Goal: Find specific page/section: Find specific page/section

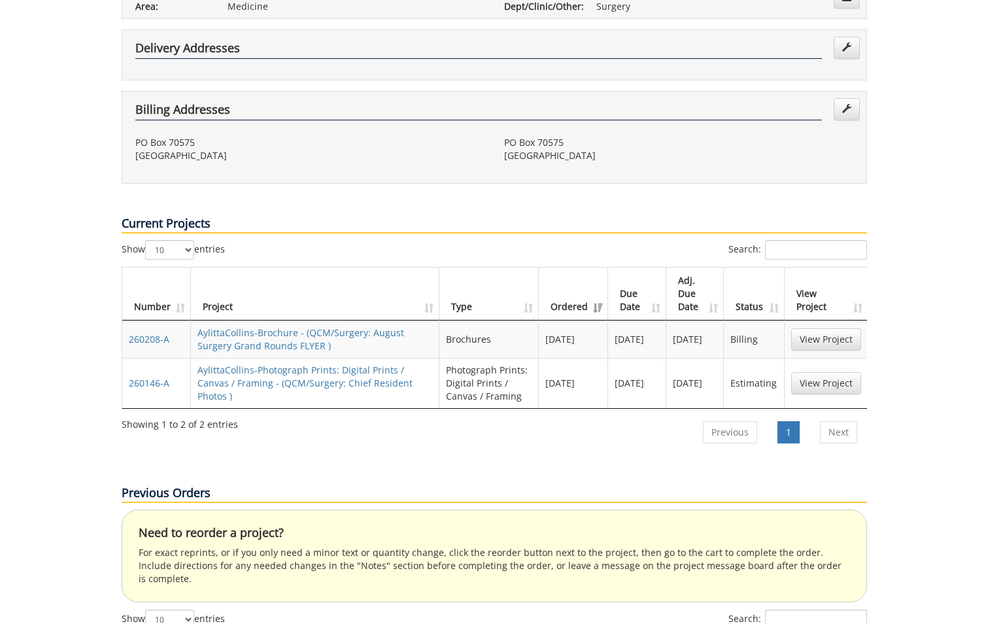
scroll to position [392, 0]
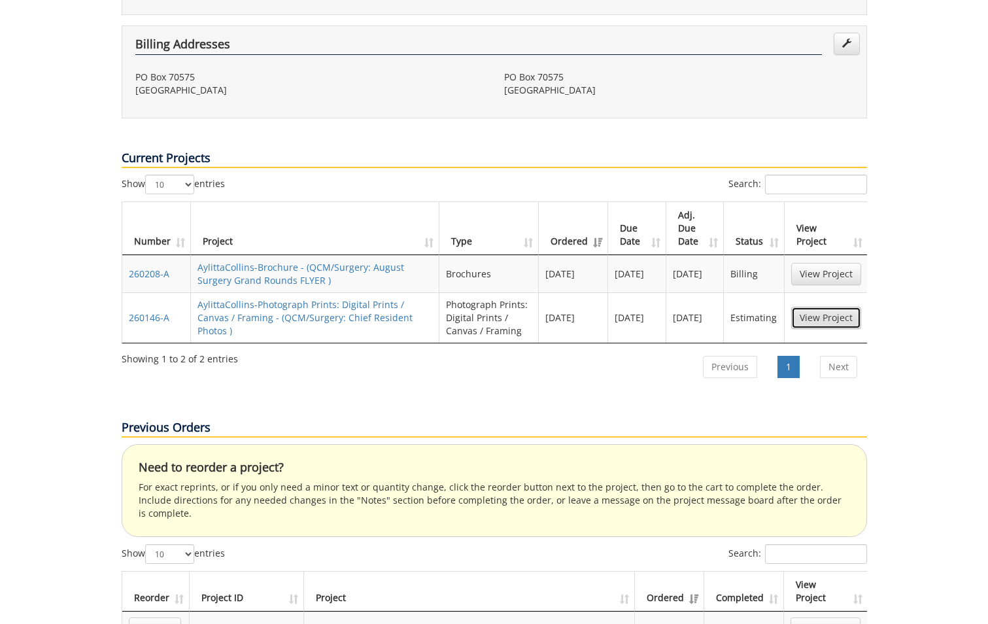
click at [829, 307] on link "View Project" at bounding box center [826, 318] width 70 height 22
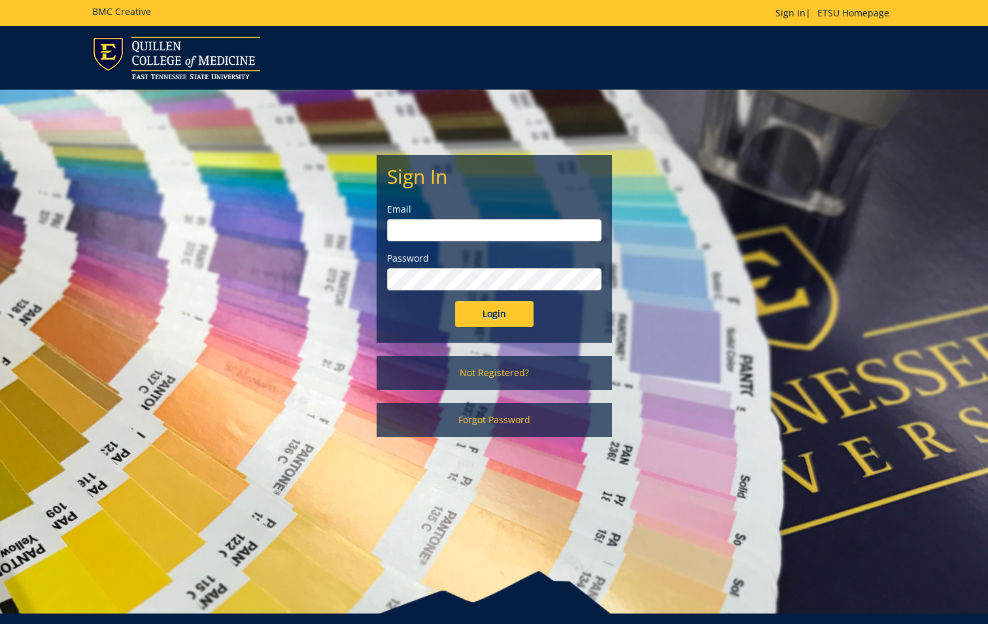
click at [514, 227] on input "email" at bounding box center [494, 230] width 214 height 22
type input "[EMAIL_ADDRESS][DOMAIN_NAME]"
click at [455, 301] on input "Login" at bounding box center [494, 314] width 78 height 26
